Goal: Task Accomplishment & Management: Manage account settings

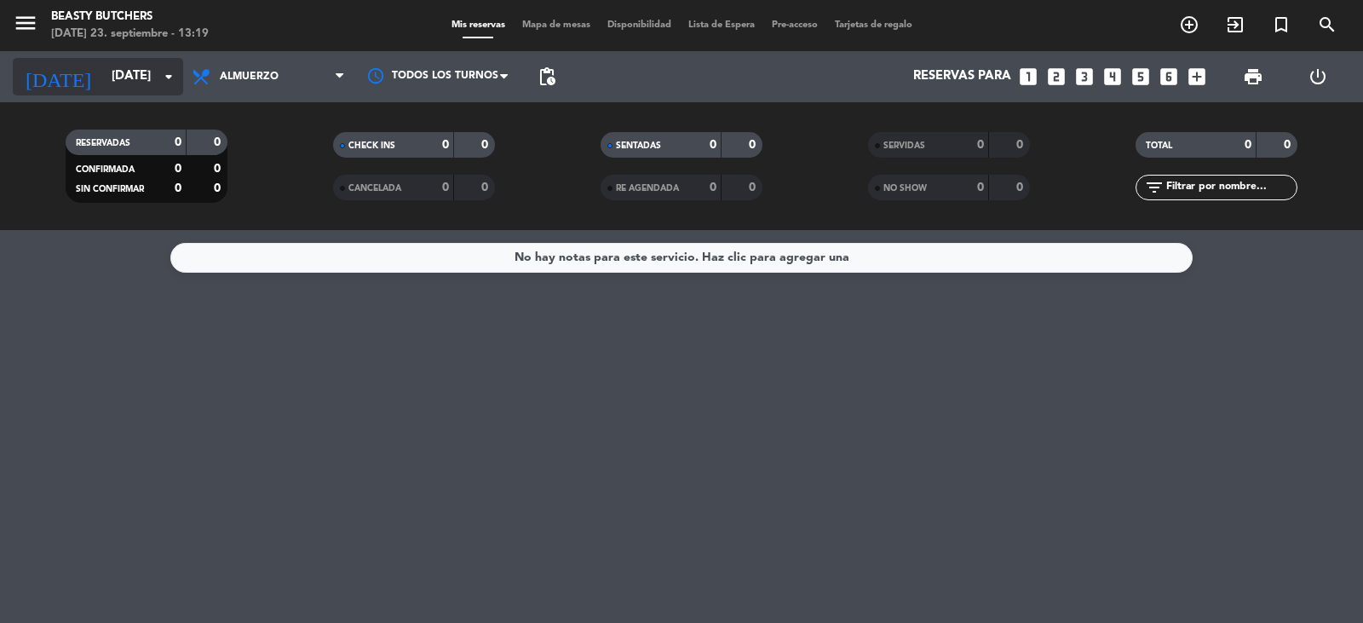
click at [132, 80] on input "[DATE]" at bounding box center [185, 76] width 164 height 32
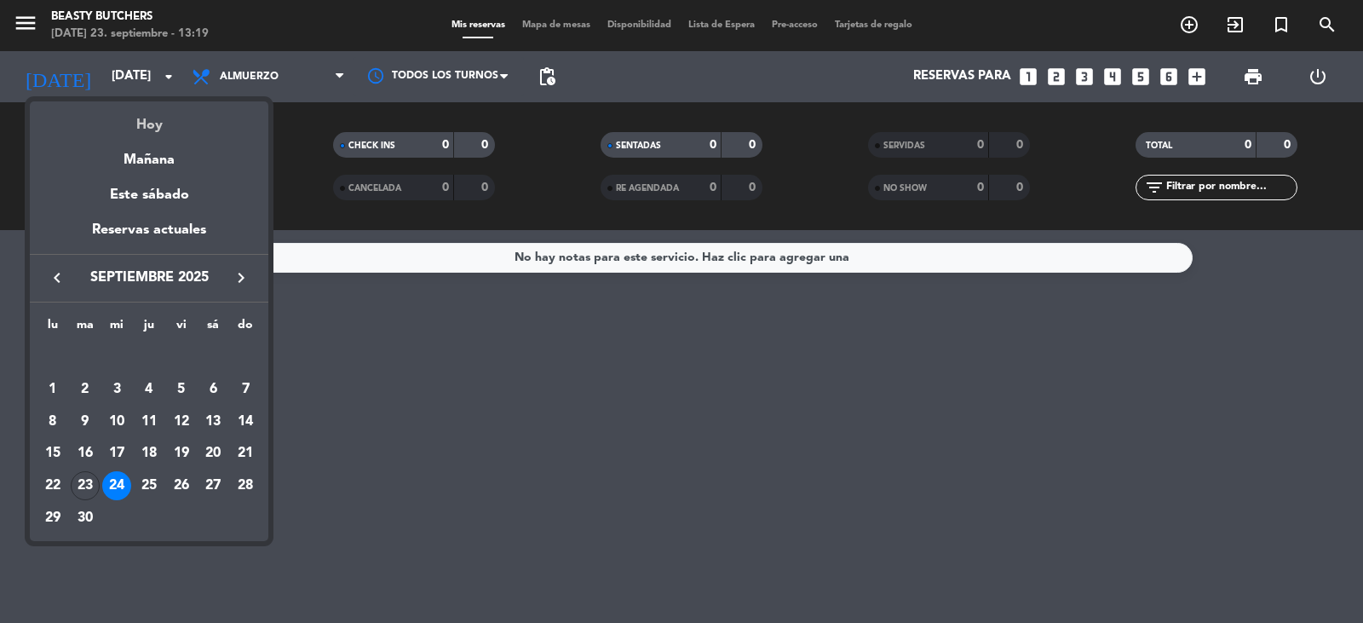
click at [158, 125] on div "Hoy" at bounding box center [149, 118] width 239 height 35
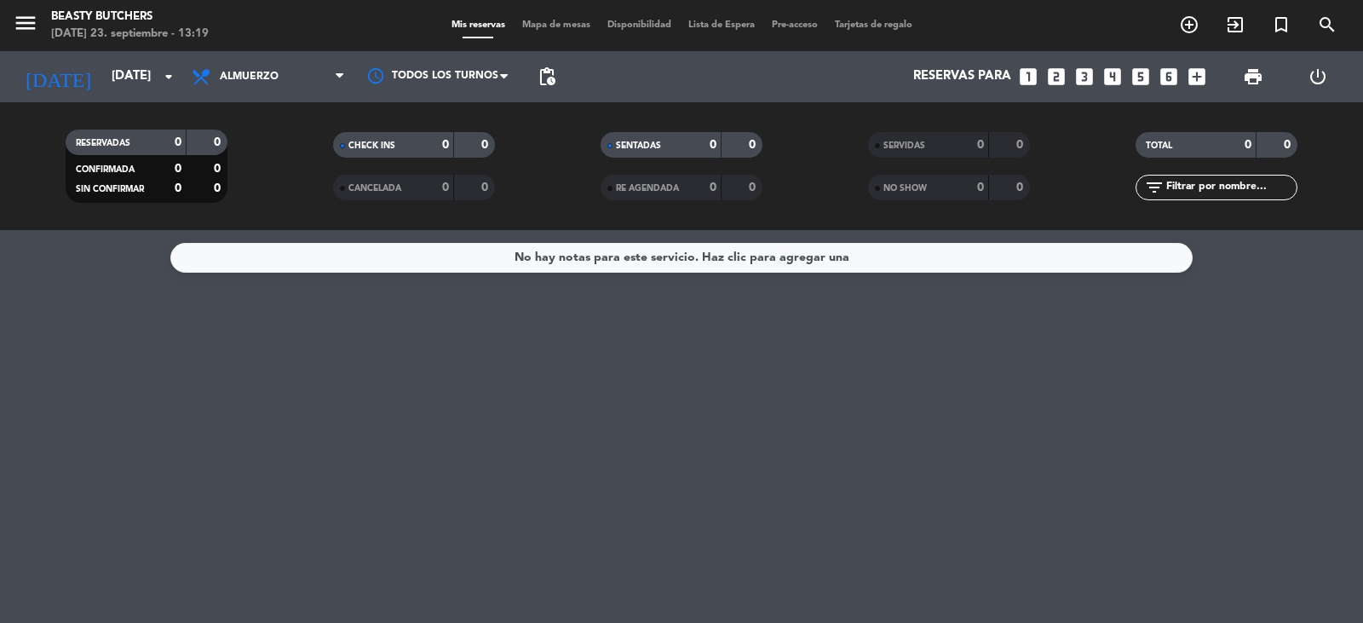
type input "[DATE]"
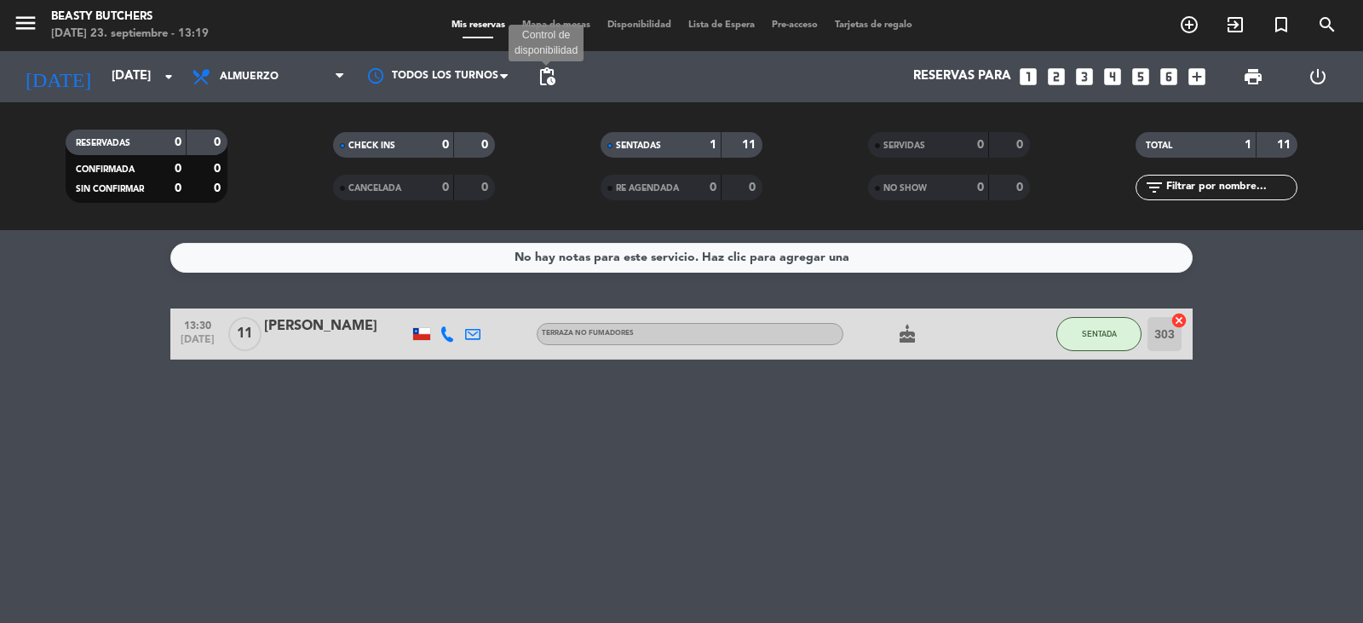
click at [549, 84] on span "pending_actions" at bounding box center [547, 76] width 20 height 20
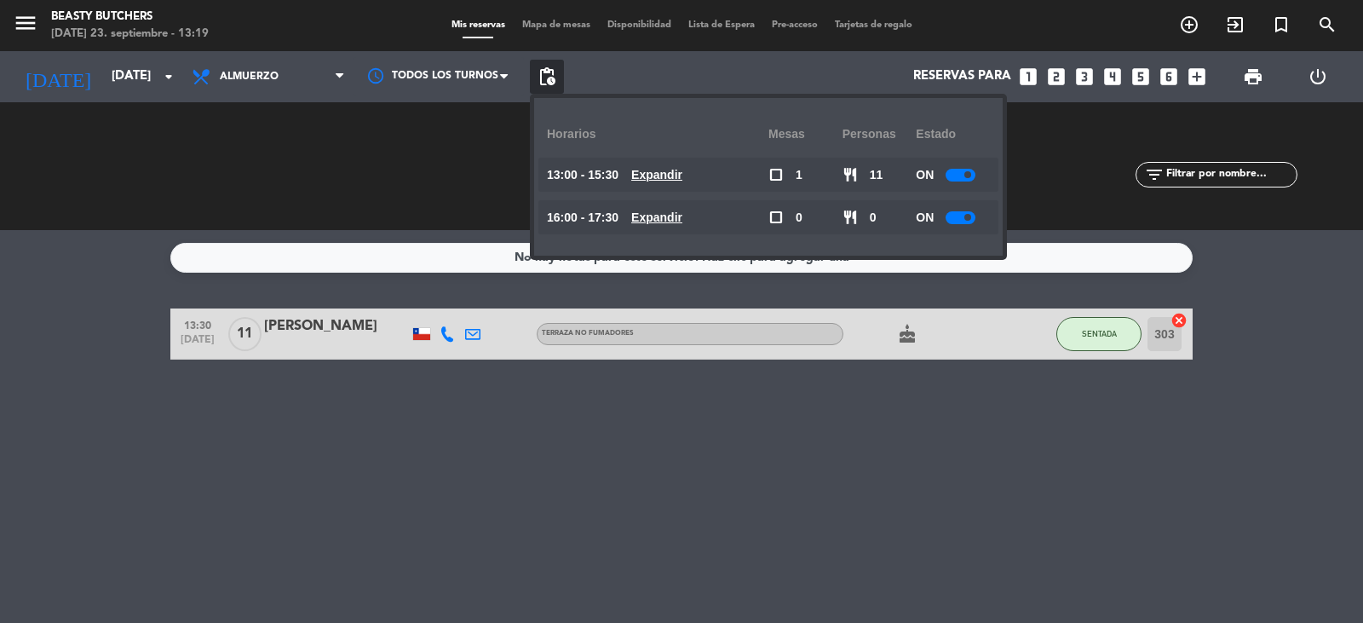
drag, startPoint x: 950, startPoint y: 172, endPoint x: 962, endPoint y: 203, distance: 32.9
click at [953, 177] on div at bounding box center [961, 175] width 30 height 13
click at [956, 218] on div at bounding box center [961, 217] width 30 height 13
click at [955, 219] on div at bounding box center [961, 217] width 30 height 13
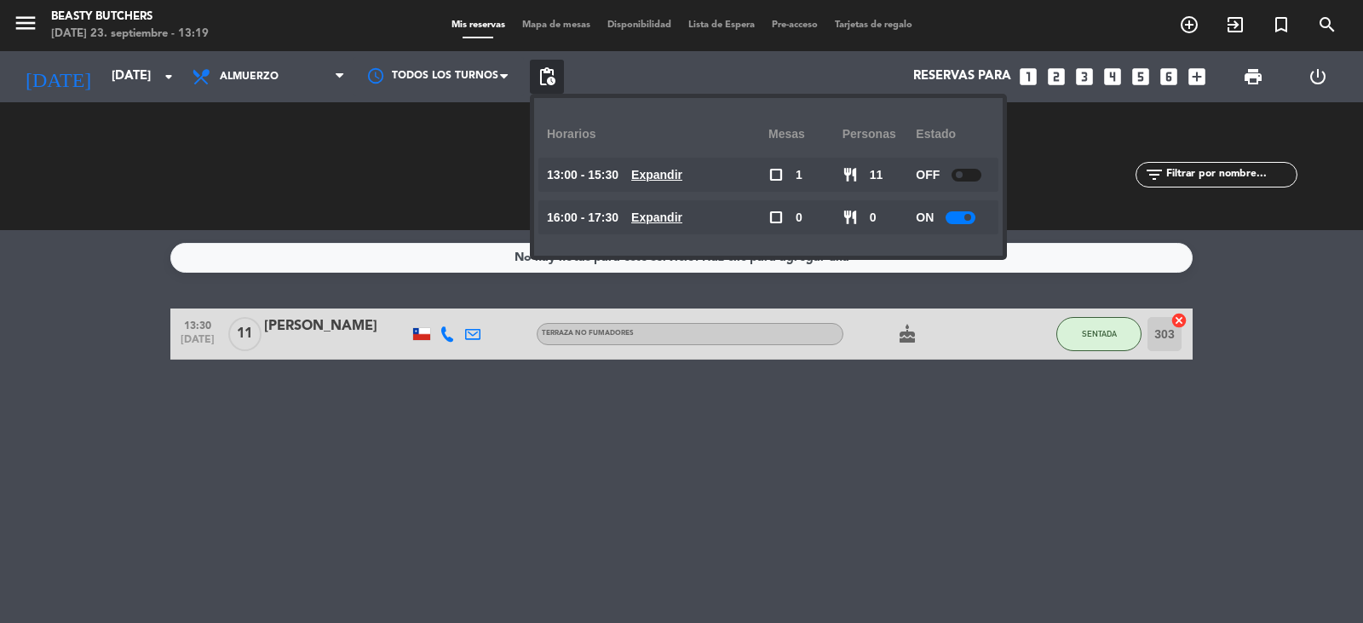
click at [954, 216] on div at bounding box center [961, 217] width 30 height 13
click at [1023, 186] on div "SERVIDAS 0 0 NO SHOW 0 0" at bounding box center [949, 166] width 268 height 94
